Goal: Transaction & Acquisition: Purchase product/service

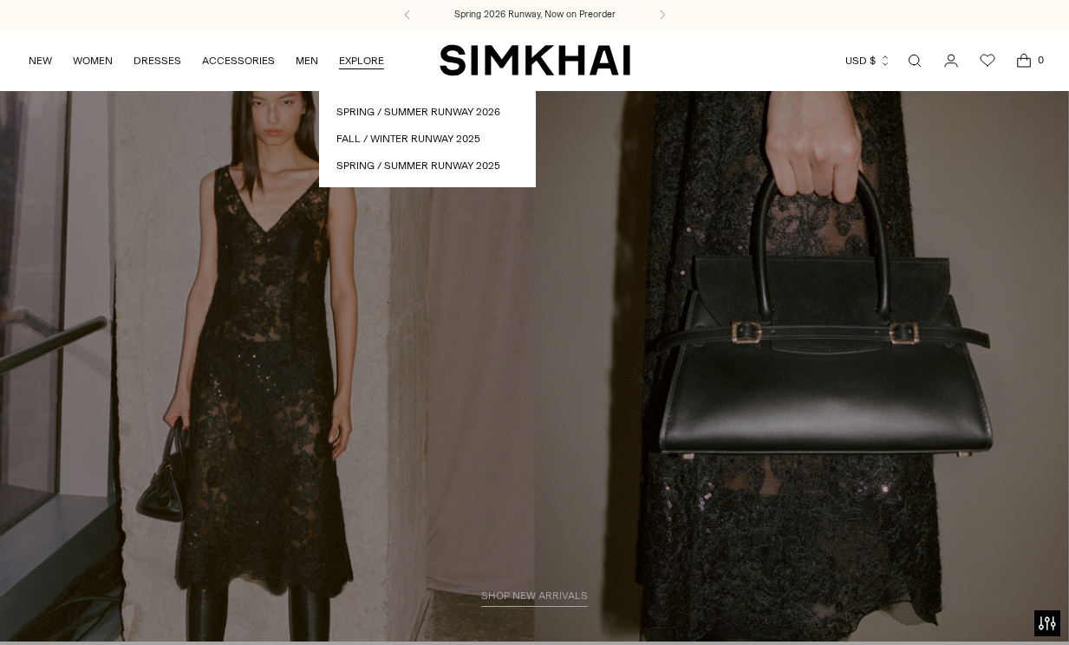
click at [919, 56] on link "Open search modal" at bounding box center [915, 60] width 35 height 35
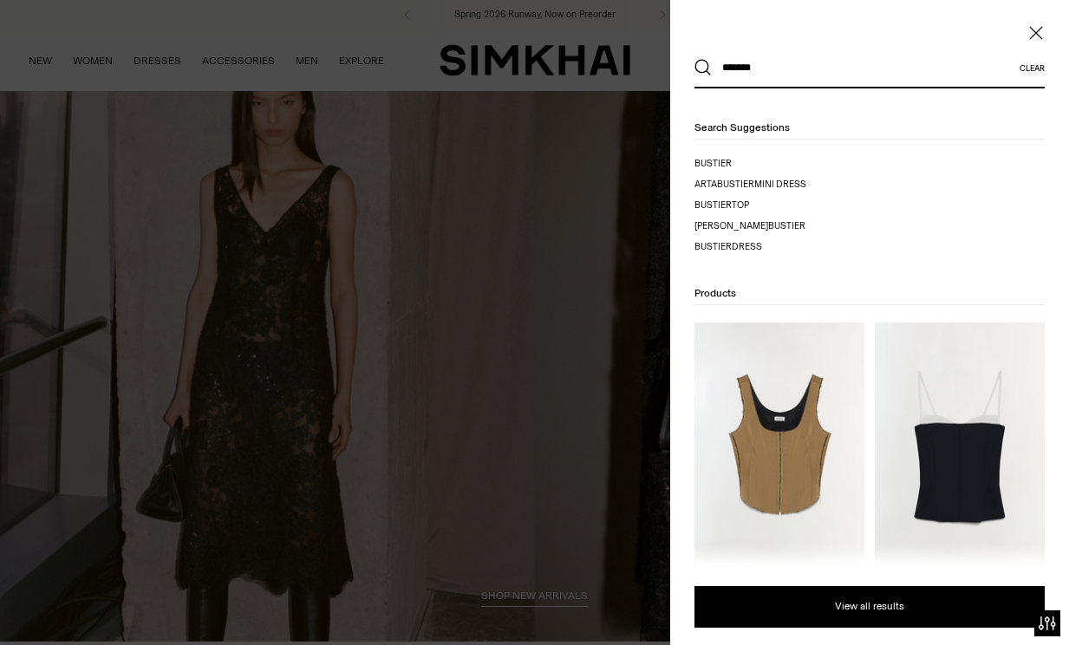
type input "*******"
click at [695, 59] on button "Search" at bounding box center [703, 67] width 17 height 17
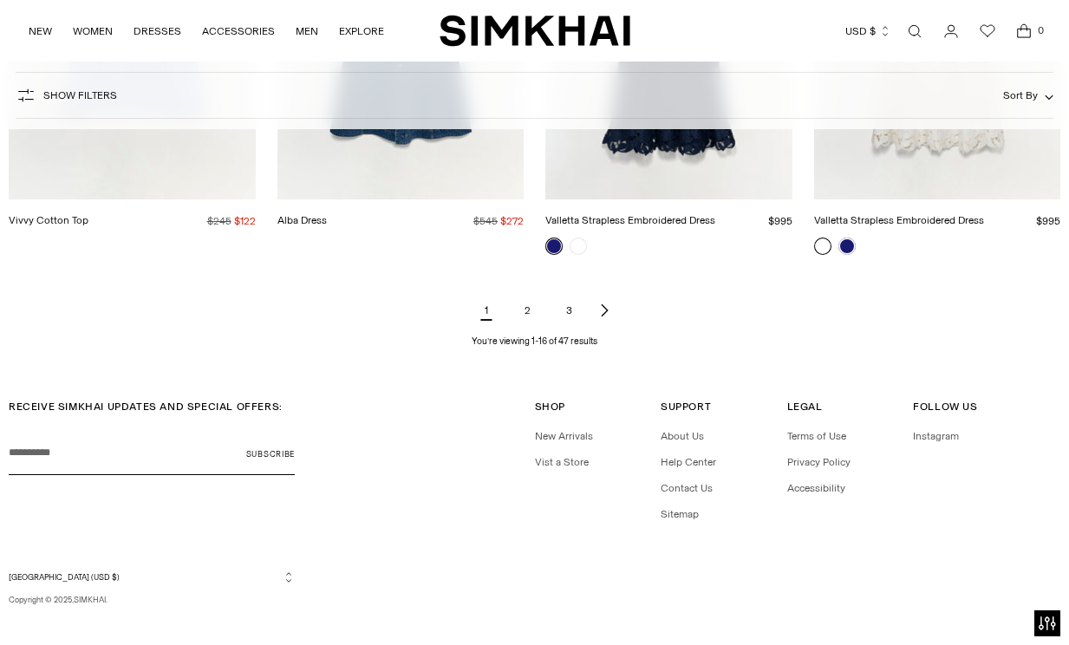
scroll to position [1909, 0]
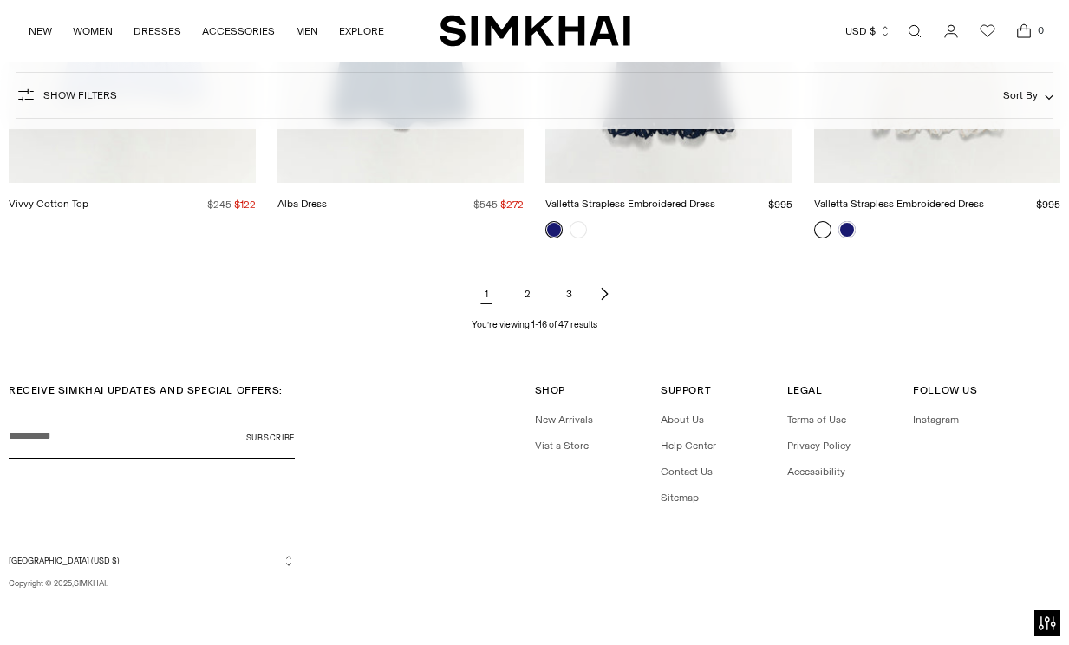
click at [527, 285] on link "2" at bounding box center [528, 294] width 35 height 35
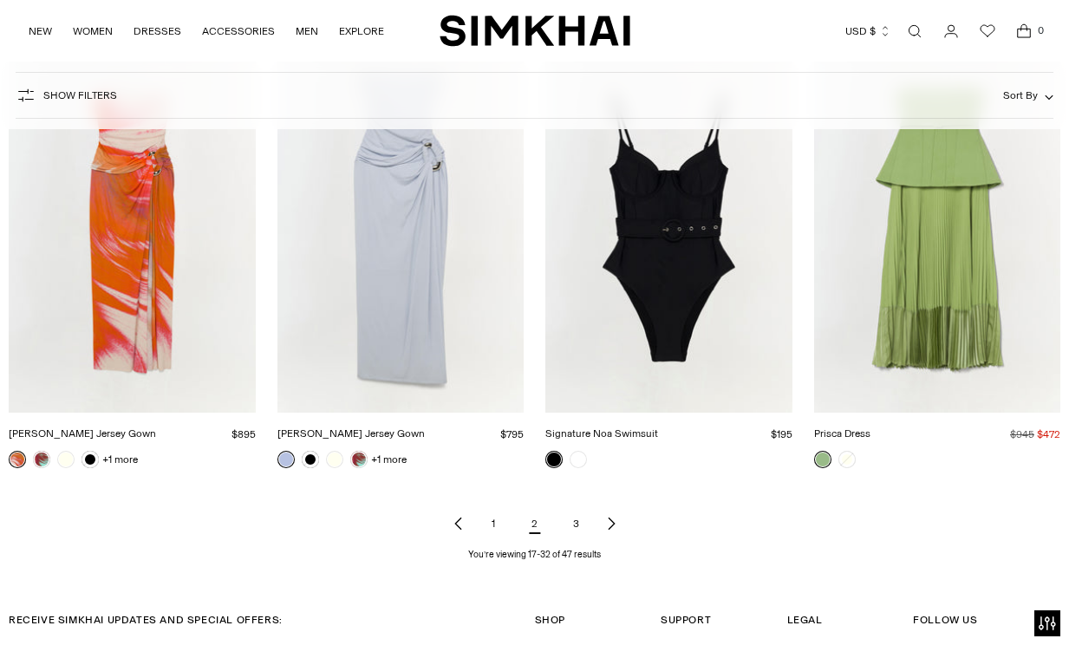
scroll to position [1656, 0]
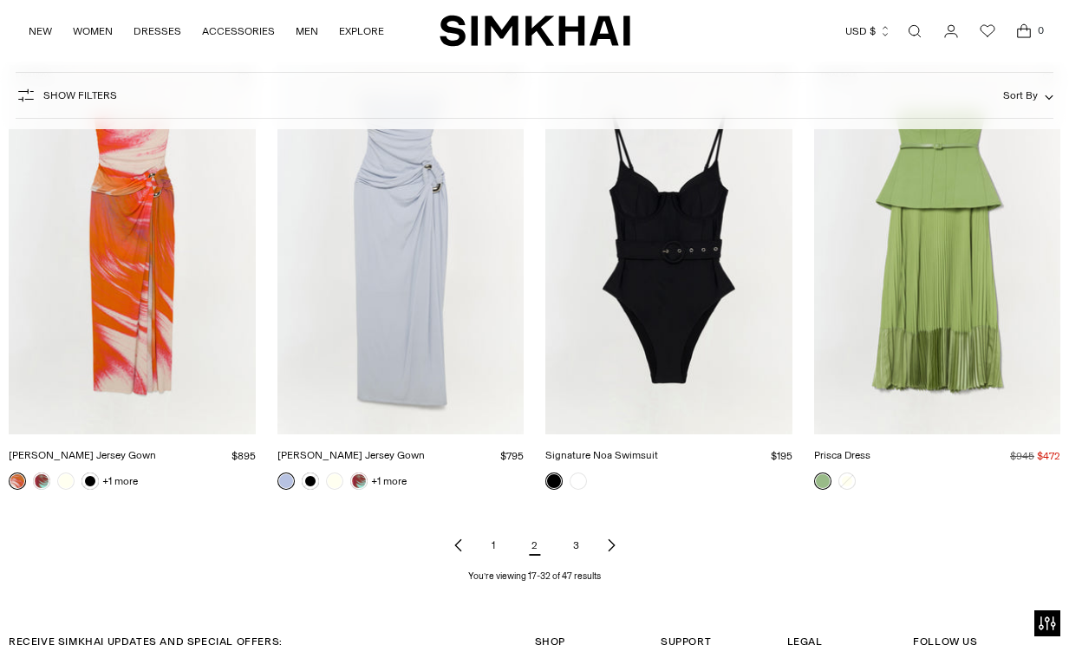
click at [373, 449] on link "[PERSON_NAME] Jersey Gown" at bounding box center [351, 455] width 147 height 12
